Goal: Transaction & Acquisition: Book appointment/travel/reservation

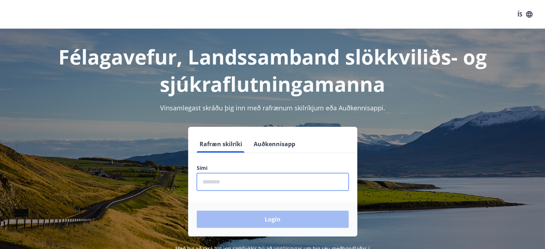
click at [238, 183] on input "phone" at bounding box center [273, 182] width 152 height 18
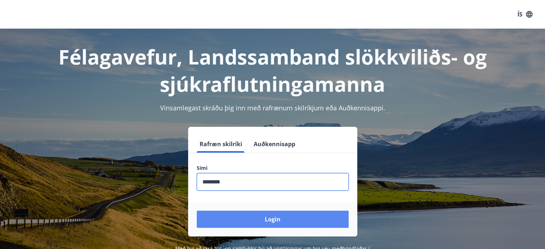
type input "********"
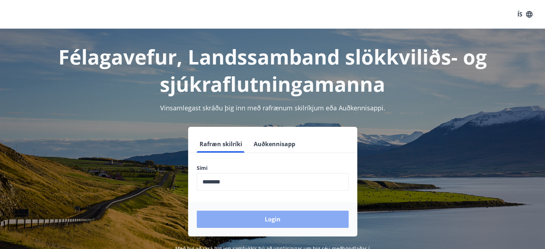
click at [299, 219] on button "Login" at bounding box center [273, 219] width 152 height 17
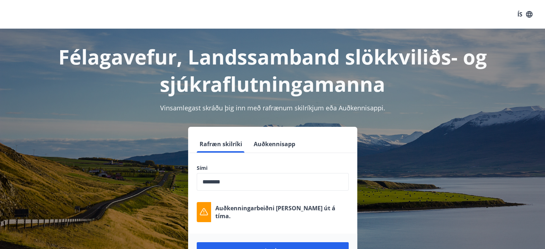
click at [241, 183] on input "phone" at bounding box center [273, 182] width 152 height 18
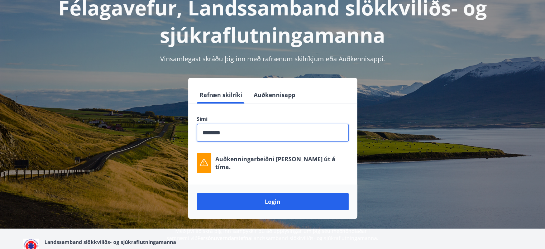
scroll to position [72, 0]
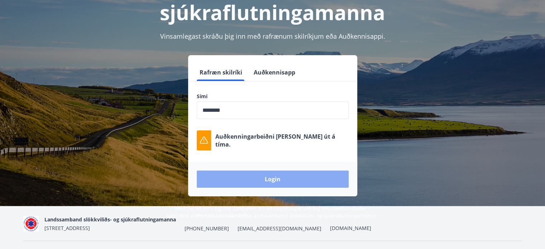
click at [273, 177] on button "Login" at bounding box center [273, 178] width 152 height 17
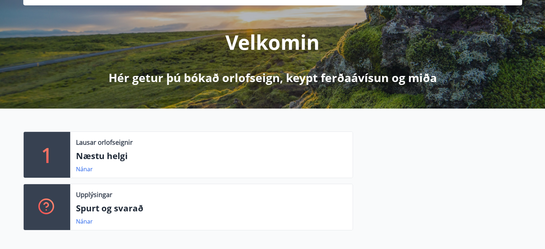
scroll to position [72, 0]
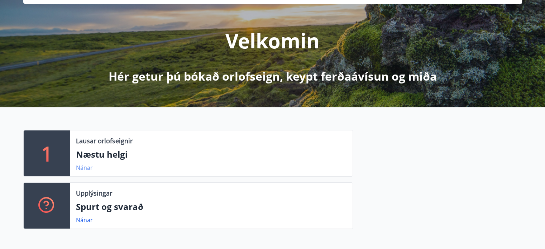
click at [80, 167] on link "Nánar" at bounding box center [84, 168] width 17 height 8
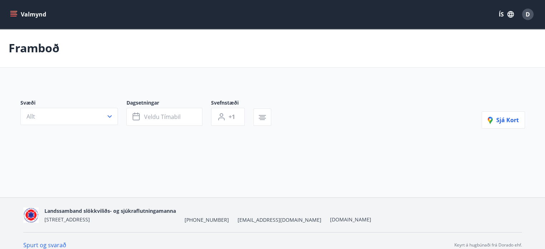
type input "*"
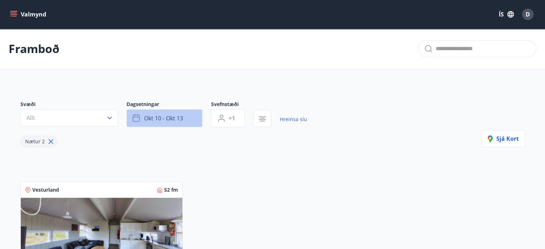
click at [153, 120] on span "okt 10 - okt 13" at bounding box center [163, 118] width 39 height 8
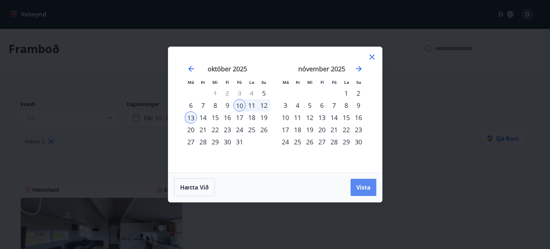
click at [371, 184] on button "Vista" at bounding box center [364, 187] width 26 height 17
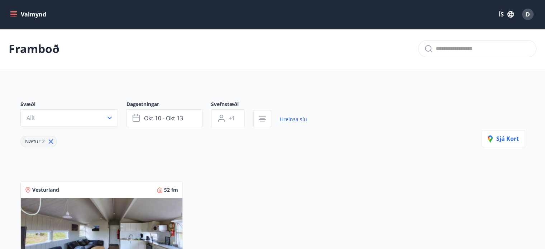
scroll to position [107, 0]
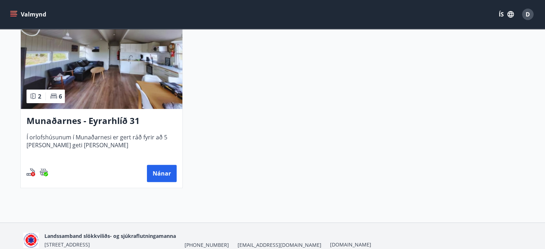
click at [161, 165] on div "Nánar" at bounding box center [101, 173] width 150 height 17
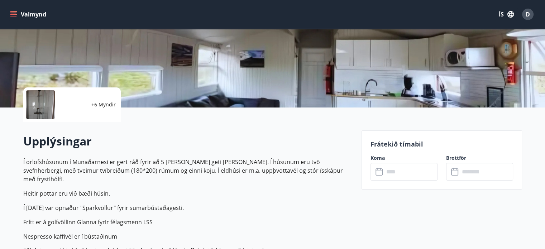
scroll to position [107, 0]
click at [391, 175] on input "text" at bounding box center [410, 172] width 53 height 18
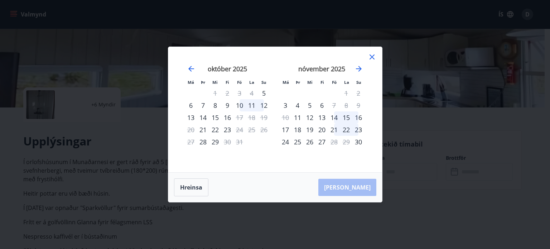
click at [241, 103] on div "10" at bounding box center [239, 105] width 12 height 12
click at [265, 102] on div "12" at bounding box center [264, 105] width 12 height 12
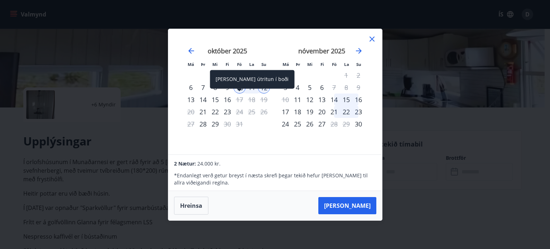
click at [248, 86] on div "[PERSON_NAME] útritun í boði" at bounding box center [252, 79] width 84 height 19
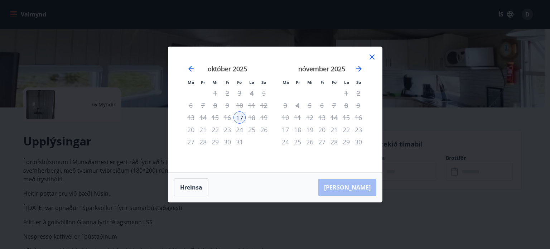
click at [254, 133] on div "25" at bounding box center [252, 130] width 12 height 12
click at [252, 105] on div "11" at bounding box center [252, 105] width 12 height 12
click at [192, 184] on button "Hreinsa" at bounding box center [191, 187] width 34 height 18
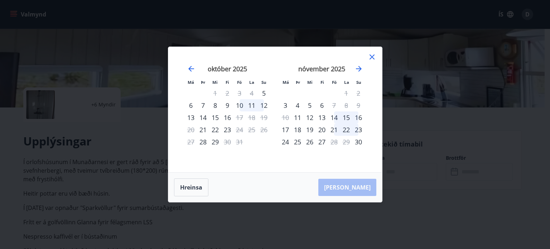
click at [255, 107] on div "11" at bounding box center [252, 105] width 12 height 12
click at [263, 106] on div "12" at bounding box center [264, 105] width 12 height 12
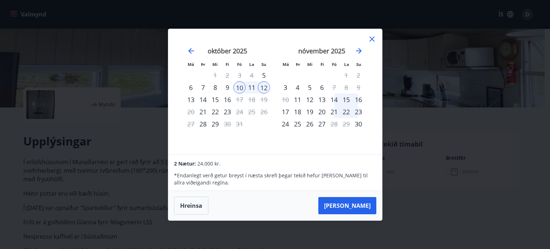
click at [192, 100] on div "13" at bounding box center [191, 99] width 12 height 12
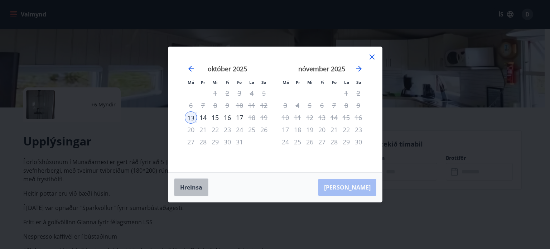
click at [195, 183] on button "Hreinsa" at bounding box center [191, 187] width 34 height 18
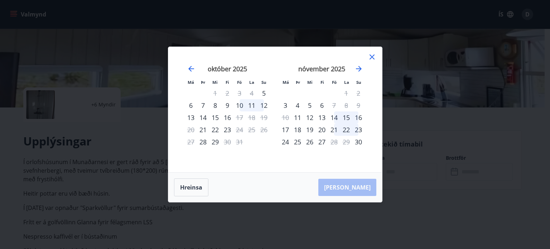
click at [239, 106] on div "10" at bounding box center [239, 105] width 12 height 12
click at [193, 116] on div "13" at bounding box center [191, 117] width 12 height 12
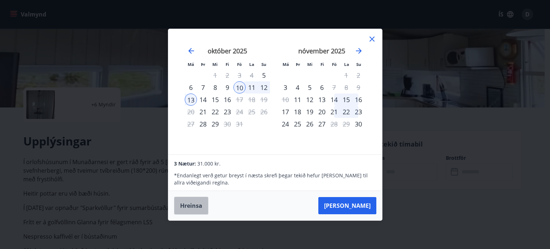
click at [200, 201] on button "Hreinsa" at bounding box center [191, 206] width 34 height 18
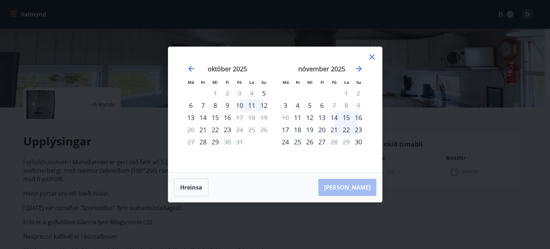
click at [242, 101] on div "10" at bounding box center [239, 105] width 12 height 12
click at [264, 107] on div "12" at bounding box center [264, 105] width 12 height 12
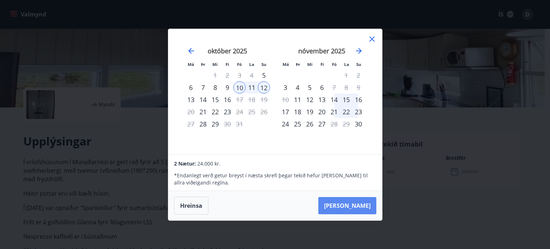
click at [360, 207] on button "[PERSON_NAME]" at bounding box center [347, 205] width 58 height 17
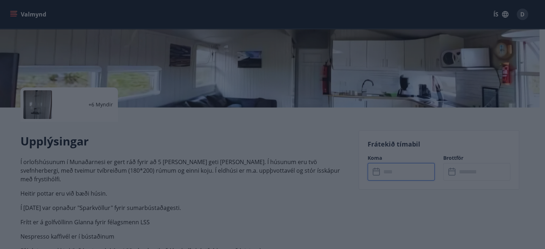
type input "******"
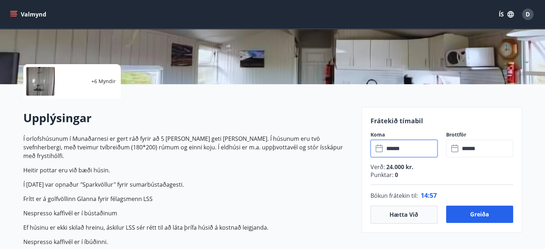
scroll to position [143, 0]
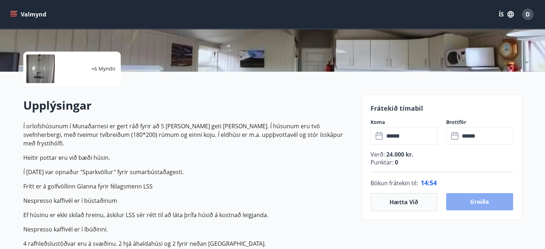
click at [490, 202] on button "Greiða" at bounding box center [479, 201] width 67 height 17
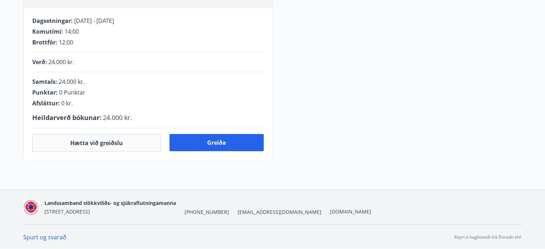
scroll to position [143, 0]
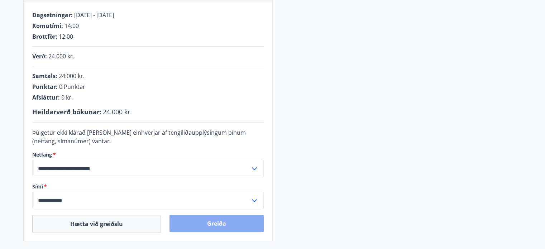
click at [237, 217] on button "Greiða" at bounding box center [216, 223] width 94 height 17
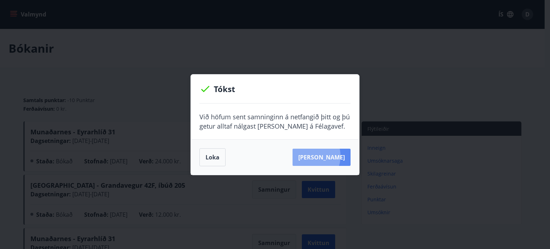
click at [320, 156] on button "[PERSON_NAME]" at bounding box center [322, 157] width 58 height 17
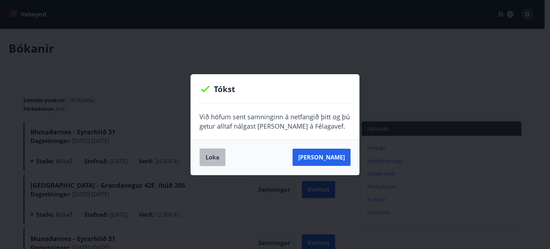
click at [211, 155] on button "Loka" at bounding box center [212, 157] width 26 height 18
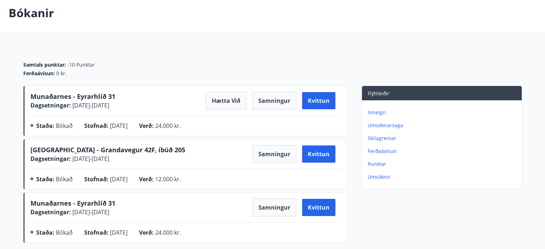
scroll to position [36, 0]
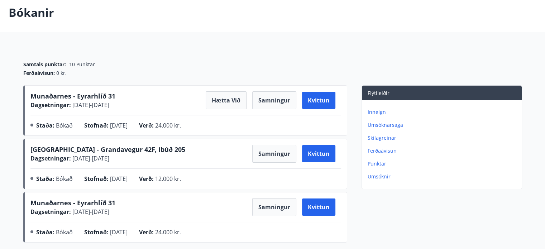
click at [33, 94] on span "Munaðarnes - Eyrarhlíð 31" at bounding box center [72, 96] width 85 height 9
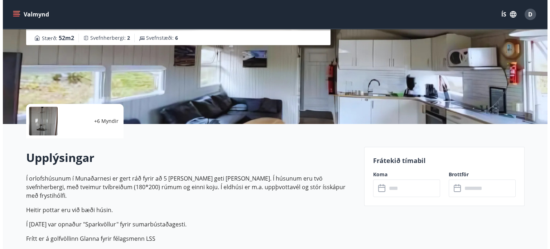
scroll to position [107, 0]
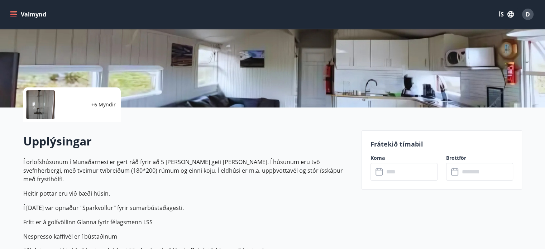
click at [38, 108] on div at bounding box center [40, 104] width 29 height 29
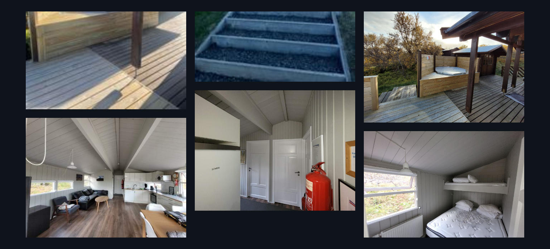
scroll to position [525, 0]
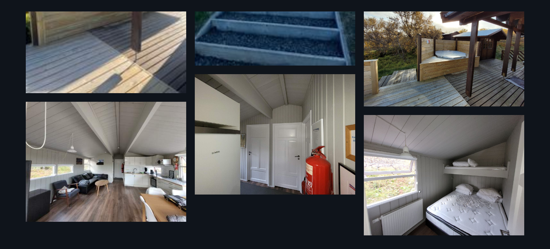
click at [470, 183] on img at bounding box center [444, 175] width 160 height 120
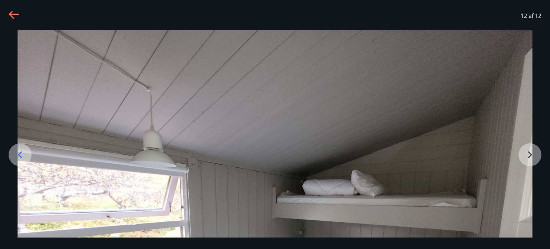
scroll to position [46, 0]
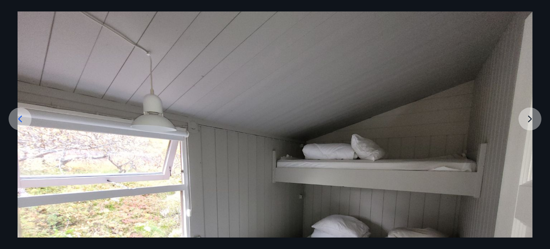
click at [534, 114] on div at bounding box center [275, 187] width 550 height 386
click at [528, 117] on img at bounding box center [275, 187] width 515 height 386
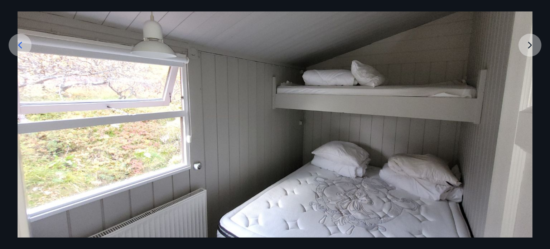
scroll to position [117, 0]
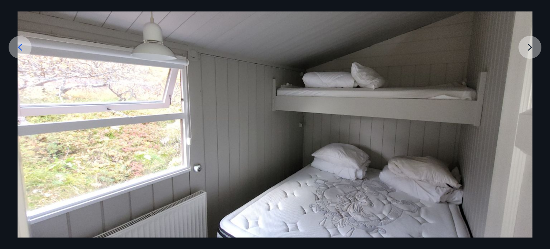
click at [531, 45] on img at bounding box center [275, 116] width 515 height 386
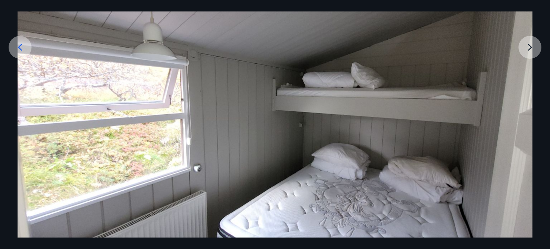
click at [528, 45] on img at bounding box center [275, 116] width 515 height 386
click at [528, 44] on img at bounding box center [275, 116] width 515 height 386
click at [20, 43] on icon at bounding box center [19, 47] width 11 height 11
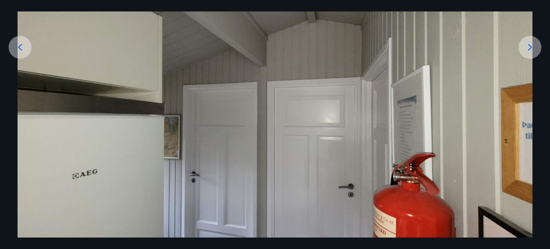
click at [17, 47] on icon at bounding box center [19, 47] width 11 height 11
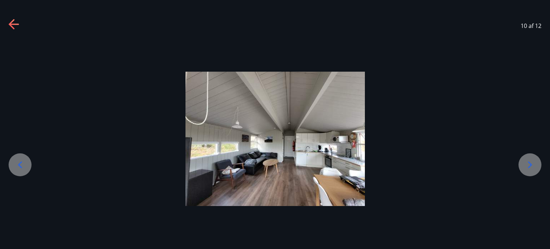
scroll to position [0, 0]
click at [13, 23] on icon at bounding box center [14, 24] width 11 height 11
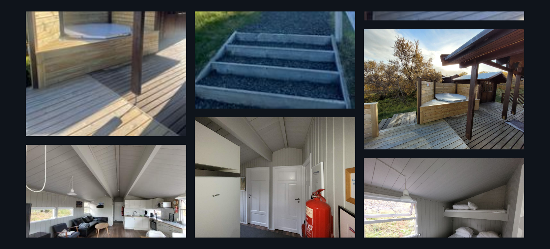
scroll to position [525, 0]
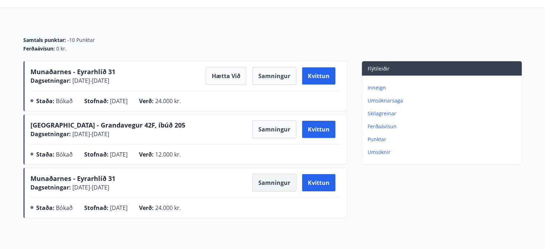
scroll to position [72, 0]
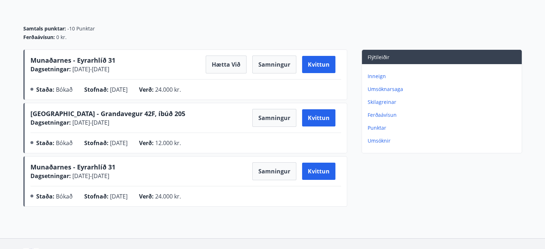
click at [380, 114] on p "Ferðaávísun" at bounding box center [442, 114] width 151 height 7
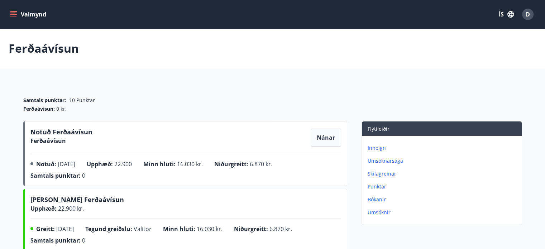
click at [39, 16] on button "Valmynd" at bounding box center [29, 14] width 40 height 13
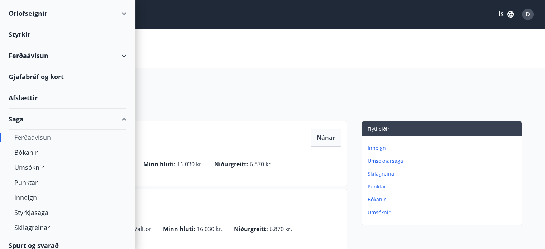
scroll to position [56, 0]
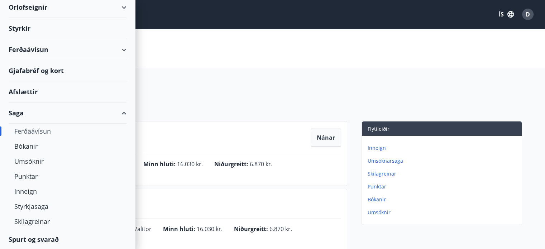
click at [26, 129] on div "Ferðaávísun" at bounding box center [67, 131] width 106 height 15
click at [42, 131] on div "Ferðaávísun" at bounding box center [67, 131] width 106 height 15
click at [117, 47] on div "Ferðaávísun" at bounding box center [68, 49] width 118 height 21
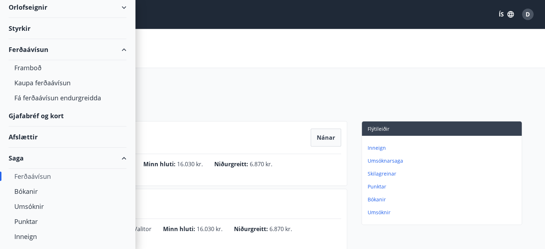
click at [25, 51] on div "Ferðaávísun" at bounding box center [68, 49] width 118 height 21
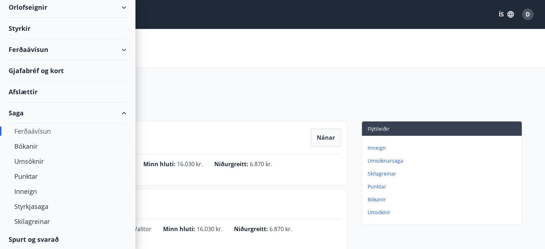
click at [25, 51] on div "Ferðaávísun" at bounding box center [68, 49] width 118 height 21
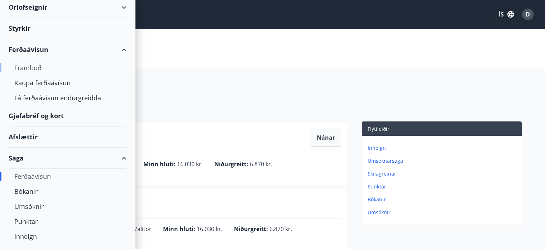
click at [30, 68] on div "Framboð" at bounding box center [67, 67] width 106 height 15
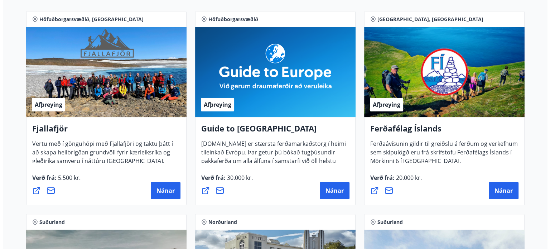
scroll to position [144, 0]
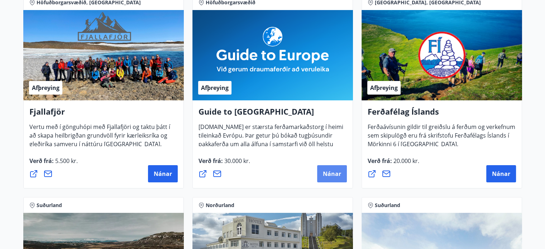
click at [337, 167] on button "Nánar" at bounding box center [332, 173] width 30 height 17
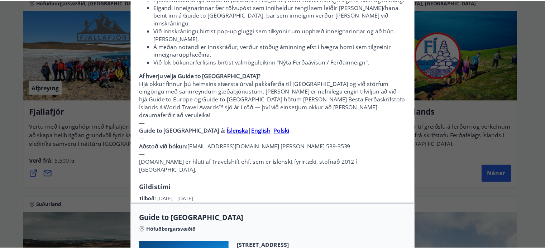
scroll to position [72, 0]
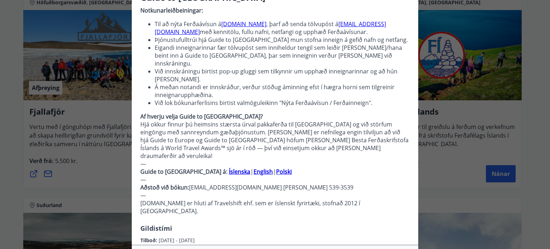
click at [451, 164] on div "Guide to Europe Notkunarleiðbeiningar: Til að nýta Ferðaávísun á guidetoeurope.…" at bounding box center [275, 52] width 550 height 249
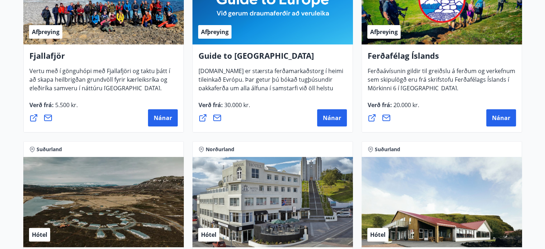
scroll to position [287, 0]
